Goal: Task Accomplishment & Management: Complete application form

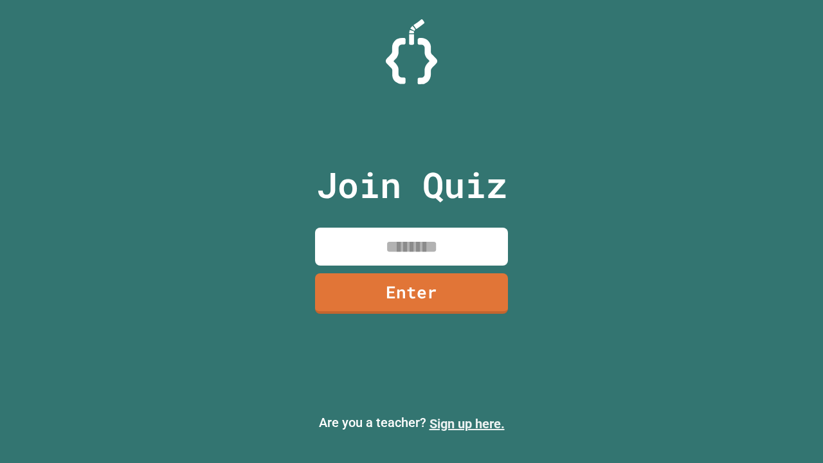
click at [467, 424] on link "Sign up here." at bounding box center [466, 423] width 75 height 15
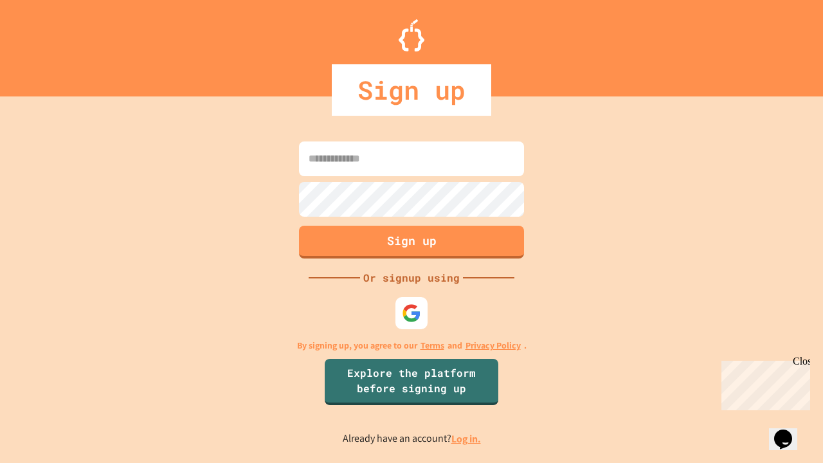
click at [467, 439] on link "Log in." at bounding box center [466, 439] width 30 height 14
